Goal: Find specific page/section: Find specific page/section

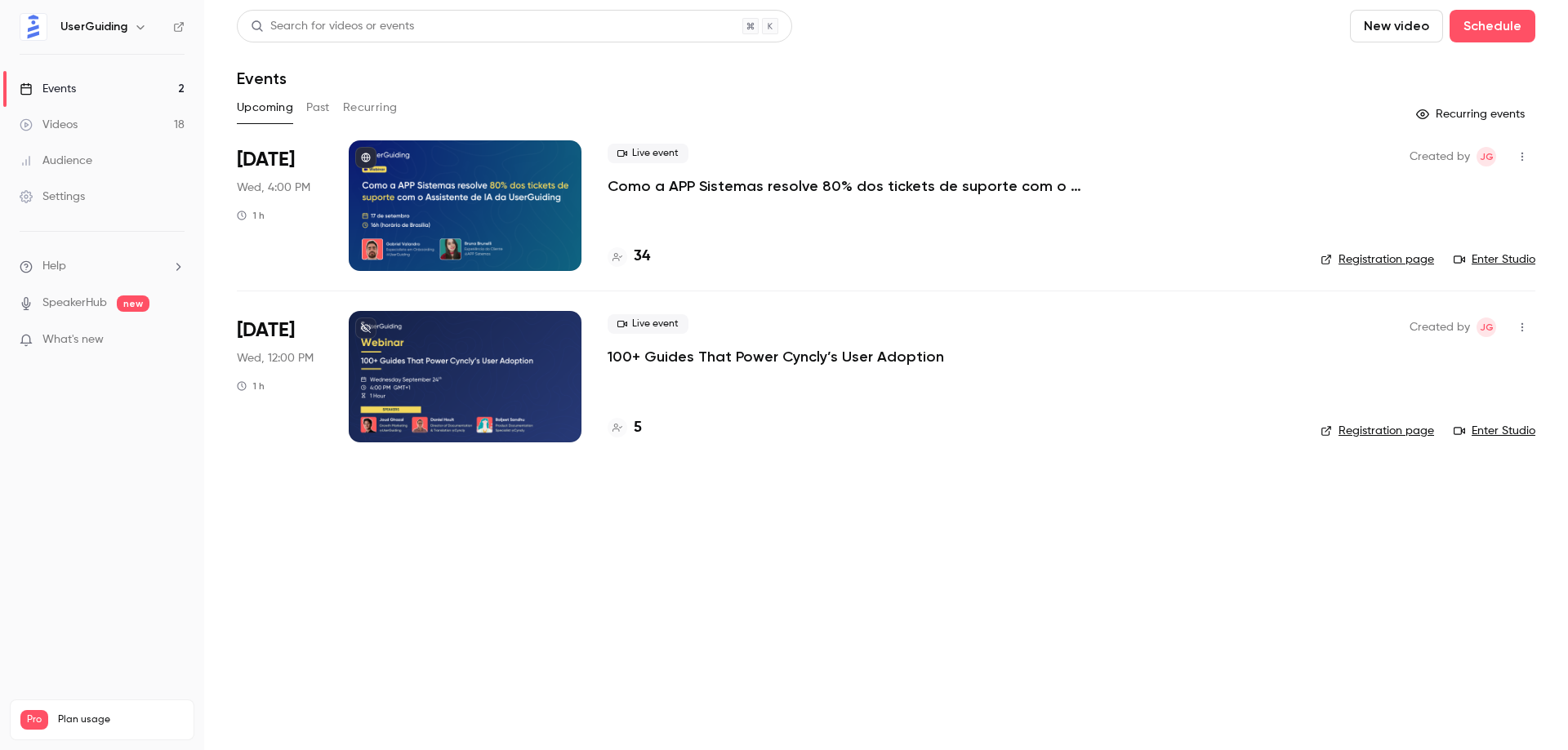
click at [747, 360] on p "100+ Guides That Power Cyncly’s User Adoption" at bounding box center [775, 357] width 336 height 19
